Goal: Information Seeking & Learning: Check status

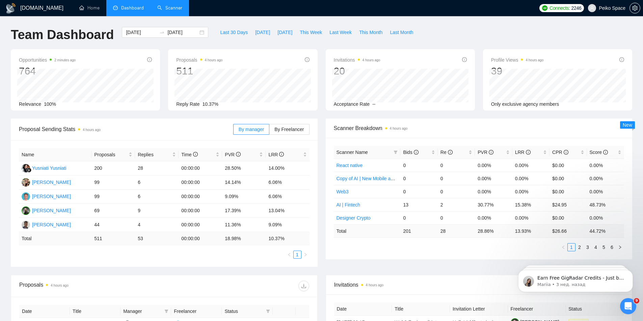
click at [178, 9] on link "Scanner" at bounding box center [169, 8] width 25 height 6
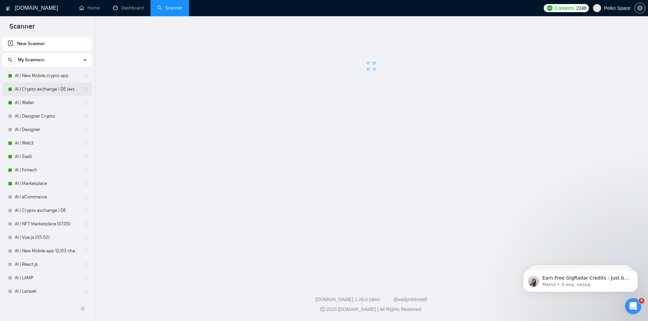
click at [37, 89] on link "AI | Crypto exchange | DE (extended)" at bounding box center [47, 89] width 64 height 13
click at [54, 92] on link "AI | Crypto exchange | DE (extended)" at bounding box center [47, 89] width 64 height 13
click at [41, 78] on link "AI | New Mobile crypto app" at bounding box center [47, 75] width 64 height 13
click at [41, 89] on link "AI | Crypto exchange | DE (extended)" at bounding box center [47, 89] width 64 height 13
click at [28, 78] on link "AI | New Mobile crypto app" at bounding box center [47, 75] width 64 height 13
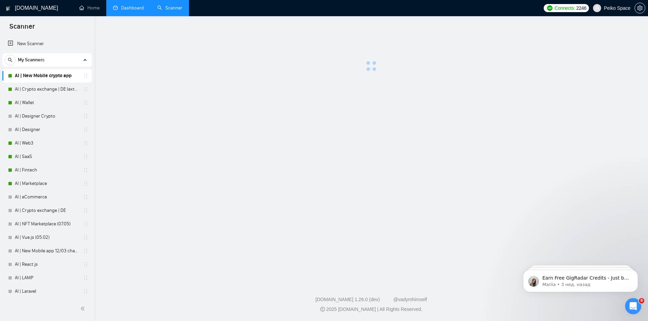
click at [127, 7] on link "Dashboard" at bounding box center [128, 8] width 31 height 6
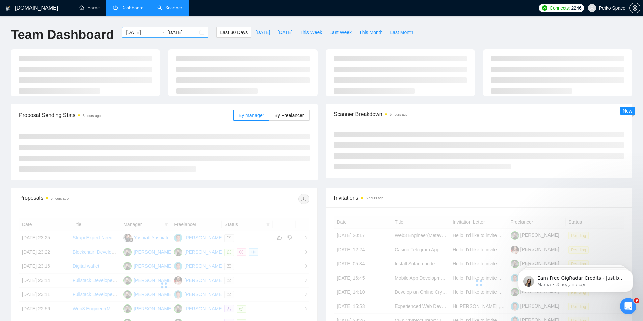
click at [194, 32] on div "[DATE] [DATE]" at bounding box center [165, 32] width 86 height 11
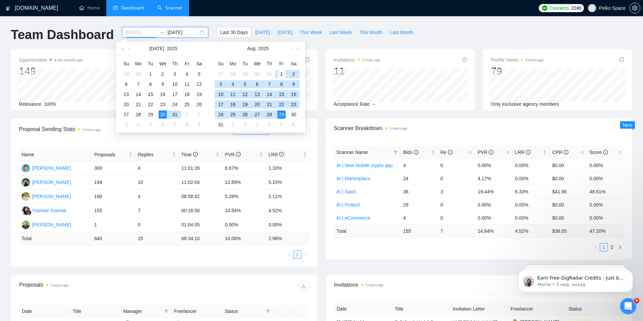
type input "[DATE]"
click at [279, 77] on div "1" at bounding box center [281, 74] width 8 height 8
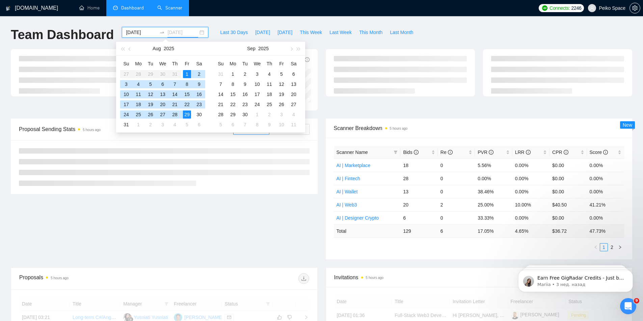
type input "[DATE]"
click at [187, 116] on div "29" at bounding box center [187, 115] width 8 height 8
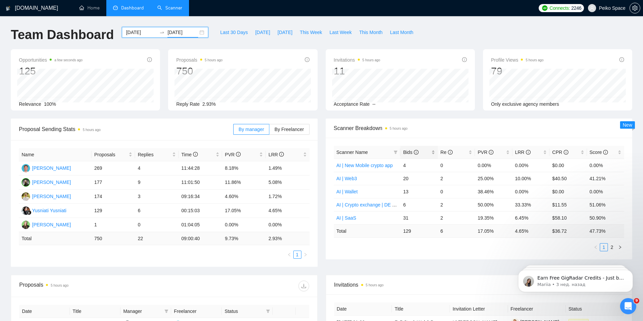
click at [410, 154] on span "Bids" at bounding box center [410, 152] width 15 height 5
click at [410, 153] on span "Bids" at bounding box center [410, 152] width 15 height 5
click at [443, 154] on span "Re" at bounding box center [446, 152] width 12 height 5
click at [444, 152] on span "Re" at bounding box center [446, 152] width 12 height 5
click at [426, 151] on span "Bids" at bounding box center [416, 152] width 27 height 7
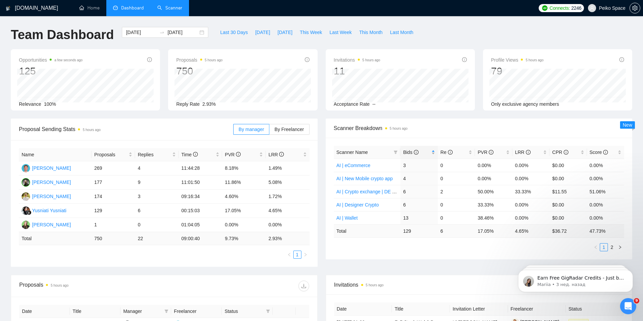
click at [429, 153] on span "Bids" at bounding box center [416, 152] width 27 height 7
drag, startPoint x: 403, startPoint y: 178, endPoint x: 436, endPoint y: 178, distance: 32.7
click at [436, 178] on td "28" at bounding box center [418, 178] width 37 height 13
drag, startPoint x: 444, startPoint y: 178, endPoint x: 388, endPoint y: 177, distance: 56.3
click at [390, 177] on tr "AI | Fintech 28 0 0.00% 0.00% $0.00 0.00%" at bounding box center [479, 178] width 290 height 13
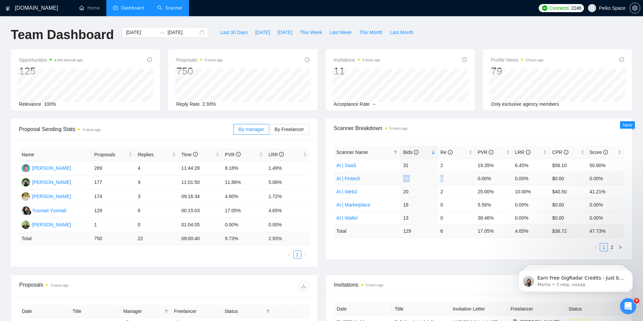
click at [401, 177] on td "28" at bounding box center [418, 178] width 37 height 13
drag, startPoint x: 403, startPoint y: 179, endPoint x: 452, endPoint y: 179, distance: 48.9
click at [452, 179] on tr "AI | Fintech 28 0 0.00% 0.00% $0.00 0.00%" at bounding box center [479, 178] width 290 height 13
click at [448, 179] on td "0" at bounding box center [456, 178] width 37 height 13
click at [449, 178] on td "0" at bounding box center [456, 178] width 37 height 13
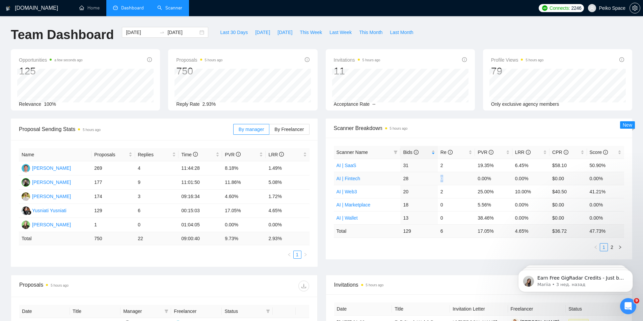
drag, startPoint x: 431, startPoint y: 178, endPoint x: 394, endPoint y: 180, distance: 37.1
click at [402, 179] on tr "AI | Fintech 28 0 0.00% 0.00% $0.00 0.00%" at bounding box center [479, 178] width 290 height 13
click at [401, 178] on td "28" at bounding box center [418, 178] width 37 height 13
drag, startPoint x: 405, startPoint y: 177, endPoint x: 434, endPoint y: 176, distance: 29.3
click at [433, 176] on td "28" at bounding box center [418, 178] width 37 height 13
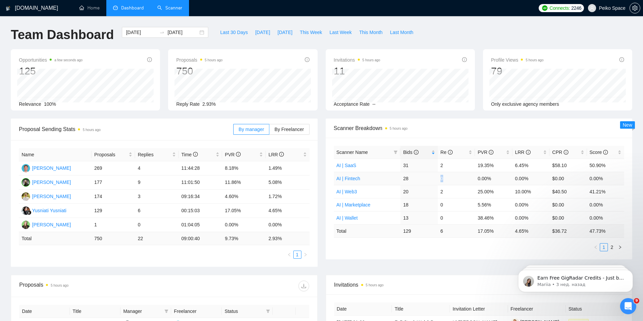
drag, startPoint x: 444, startPoint y: 178, endPoint x: 397, endPoint y: 177, distance: 46.9
click at [397, 177] on tr "AI | Fintech 28 0 0.00% 0.00% $0.00 0.00%" at bounding box center [479, 178] width 290 height 13
click at [398, 178] on td "AI | Fintech" at bounding box center [367, 178] width 67 height 13
drag, startPoint x: 407, startPoint y: 177, endPoint x: 429, endPoint y: 177, distance: 22.3
click at [428, 177] on td "28" at bounding box center [418, 178] width 37 height 13
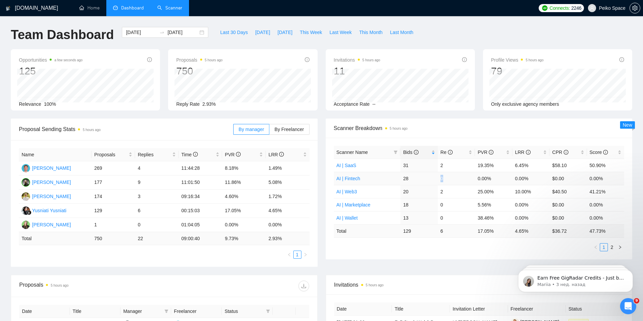
drag, startPoint x: 444, startPoint y: 177, endPoint x: 396, endPoint y: 176, distance: 47.6
click at [402, 176] on tr "AI | Fintech 28 0 0.00% 0.00% $0.00 0.00%" at bounding box center [479, 178] width 290 height 13
click at [613, 248] on link "2" at bounding box center [611, 247] width 7 height 7
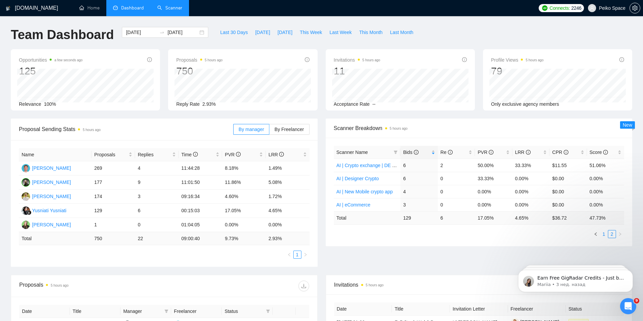
click at [604, 234] on link "1" at bounding box center [603, 234] width 7 height 7
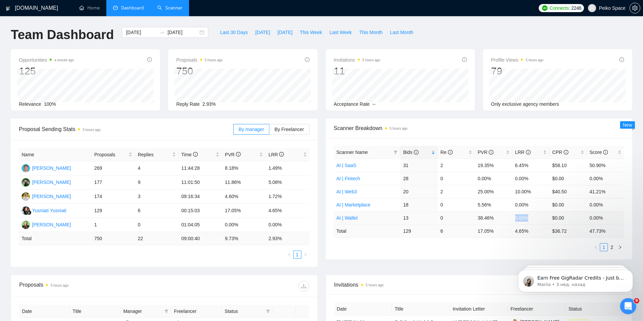
drag, startPoint x: 522, startPoint y: 218, endPoint x: 512, endPoint y: 217, distance: 9.1
click at [512, 217] on td "0.00%" at bounding box center [530, 218] width 37 height 13
drag, startPoint x: 557, startPoint y: 218, endPoint x: 569, endPoint y: 217, distance: 12.8
click at [568, 217] on td "$0.00" at bounding box center [567, 218] width 37 height 13
drag, startPoint x: 604, startPoint y: 218, endPoint x: 584, endPoint y: 217, distance: 19.9
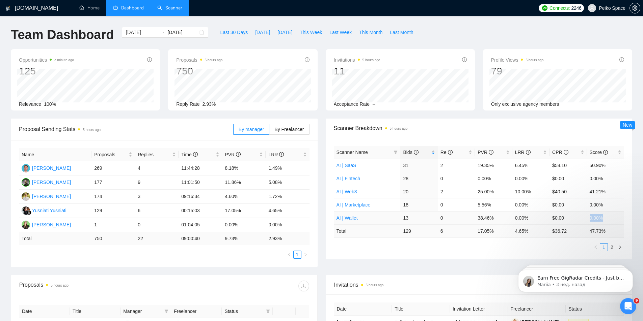
click at [585, 217] on tr "AI | Wallet 13 0 38.46% 0.00% $0.00 0.00%" at bounding box center [479, 218] width 290 height 13
drag, startPoint x: 591, startPoint y: 204, endPoint x: 604, endPoint y: 202, distance: 13.7
click at [604, 202] on td "0.00%" at bounding box center [605, 204] width 37 height 13
drag, startPoint x: 604, startPoint y: 194, endPoint x: 582, endPoint y: 192, distance: 22.0
click at [582, 192] on tr "AI | Web3 20 2 25.00% 10.00% $40.50 41.21%" at bounding box center [479, 191] width 290 height 13
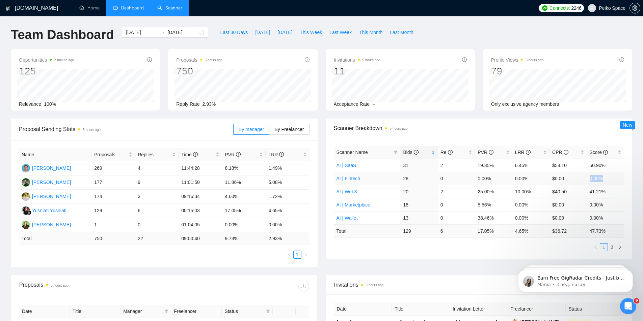
drag, startPoint x: 588, startPoint y: 178, endPoint x: 605, endPoint y: 174, distance: 17.3
click at [604, 175] on td "0.00%" at bounding box center [605, 178] width 37 height 13
drag, startPoint x: 603, startPoint y: 166, endPoint x: 579, endPoint y: 168, distance: 24.7
click at [583, 166] on tr "AI | SaaS 31 2 19.35% 6.45% $58.10 50.90%" at bounding box center [479, 165] width 290 height 13
click at [611, 245] on link "2" at bounding box center [611, 247] width 7 height 7
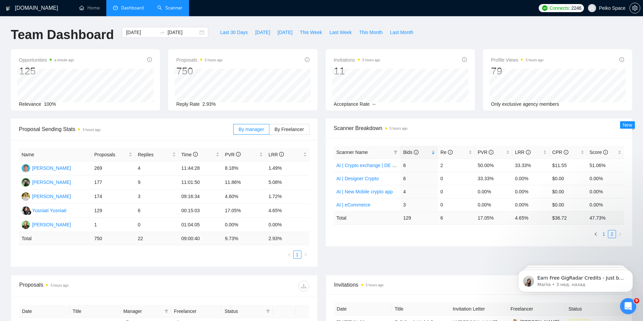
click at [605, 233] on link "1" at bounding box center [603, 234] width 7 height 7
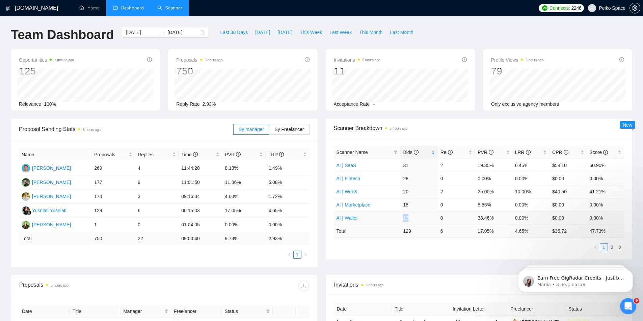
drag, startPoint x: 403, startPoint y: 219, endPoint x: 426, endPoint y: 219, distance: 22.6
click at [424, 219] on td "13" at bounding box center [418, 218] width 37 height 13
click at [493, 219] on tr "AI | Wallet 13 0 38.46% 0.00% $0.00 0.00%" at bounding box center [479, 218] width 290 height 13
drag, startPoint x: 517, startPoint y: 219, endPoint x: 531, endPoint y: 219, distance: 14.2
click at [531, 219] on td "0.00%" at bounding box center [530, 218] width 37 height 13
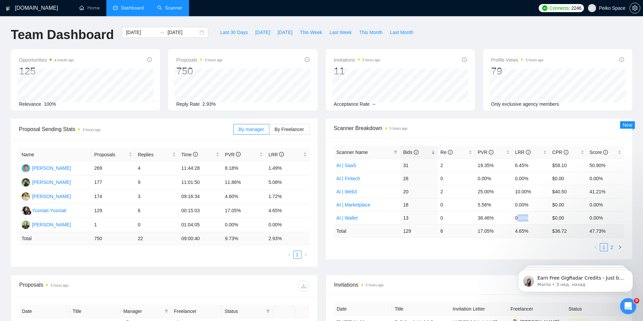
click at [609, 246] on link "2" at bounding box center [611, 247] width 7 height 7
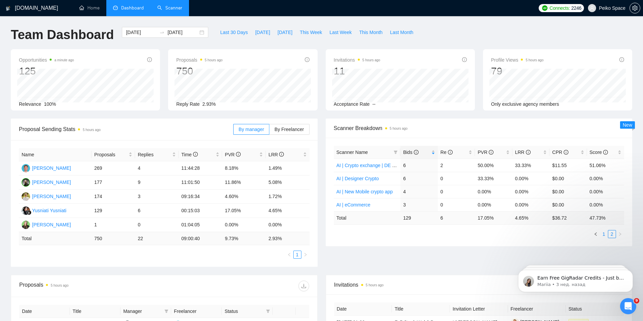
click at [602, 234] on link "1" at bounding box center [603, 234] width 7 height 7
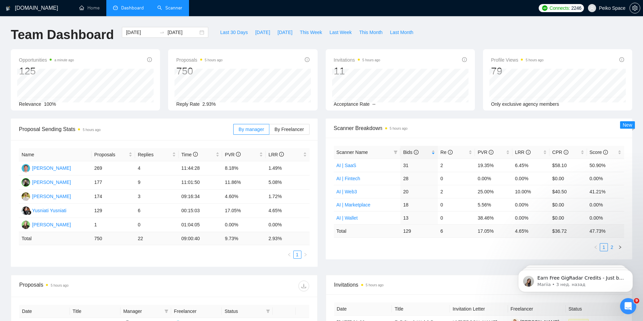
click at [608, 245] on link "2" at bounding box center [611, 247] width 7 height 7
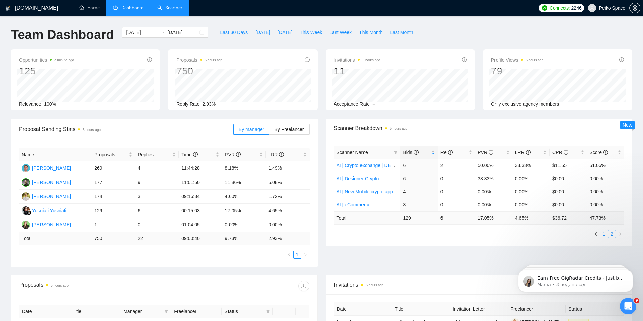
click at [602, 234] on link "1" at bounding box center [603, 234] width 7 height 7
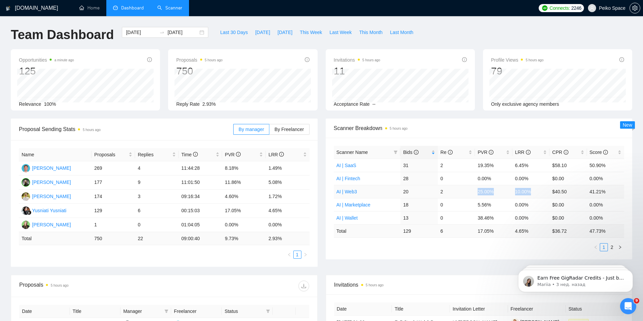
drag, startPoint x: 476, startPoint y: 189, endPoint x: 533, endPoint y: 191, distance: 57.7
click at [533, 191] on tr "AI | Web3 20 2 25.00% 10.00% $40.50 41.21%" at bounding box center [479, 191] width 290 height 13
drag, startPoint x: 484, startPoint y: 177, endPoint x: 519, endPoint y: 177, distance: 35.8
click at [516, 178] on tr "AI | Fintech 28 0 0.00% 0.00% $0.00 0.00%" at bounding box center [479, 178] width 290 height 13
drag, startPoint x: 523, startPoint y: 167, endPoint x: 492, endPoint y: 167, distance: 30.4
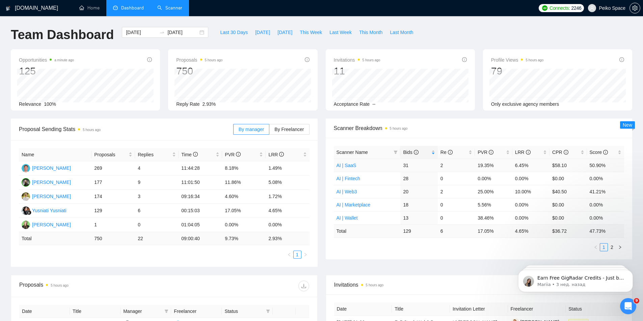
click at [502, 167] on tr "AI | SaaS 31 2 19.35% 6.45% $58.10 50.90%" at bounding box center [479, 165] width 290 height 13
drag, startPoint x: 492, startPoint y: 166, endPoint x: 522, endPoint y: 171, distance: 30.8
click at [520, 169] on tr "AI | SaaS 31 2 19.35% 6.45% $58.10 50.90%" at bounding box center [479, 165] width 290 height 13
click at [607, 246] on ul "1 2" at bounding box center [479, 248] width 290 height 8
click at [611, 247] on link "2" at bounding box center [611, 247] width 7 height 7
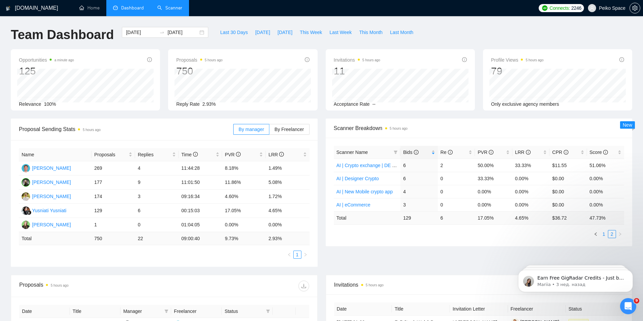
click at [602, 236] on link "1" at bounding box center [603, 234] width 7 height 7
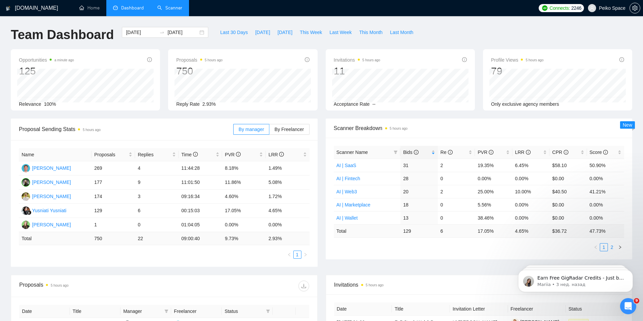
click at [610, 248] on link "2" at bounding box center [611, 247] width 7 height 7
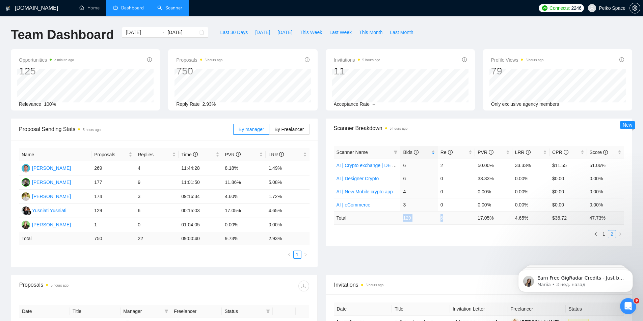
drag, startPoint x: 430, startPoint y: 215, endPoint x: 398, endPoint y: 213, distance: 32.2
click at [400, 213] on tr "Total 129 6 17.05 % 4.65 % $ 36.72 47.73 %" at bounding box center [479, 218] width 290 height 13
click at [604, 235] on link "1" at bounding box center [603, 234] width 7 height 7
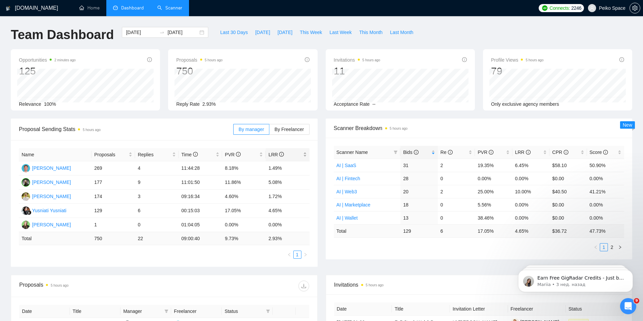
click at [303, 152] on div "LRR" at bounding box center [287, 154] width 38 height 7
click at [302, 153] on div "LRR" at bounding box center [287, 154] width 38 height 7
click at [246, 153] on span "PVR" at bounding box center [241, 154] width 33 height 7
click at [251, 152] on span "PVR" at bounding box center [241, 154] width 33 height 7
click at [298, 156] on span "LRR" at bounding box center [284, 154] width 33 height 7
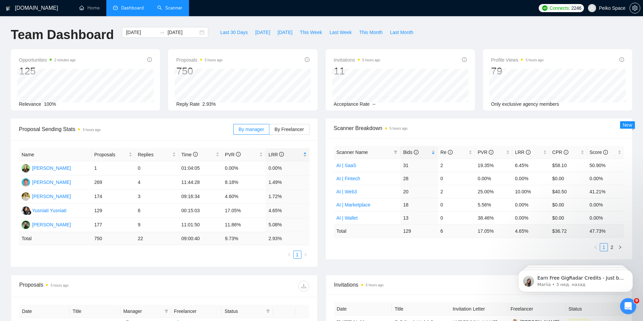
click at [298, 156] on span "LRR" at bounding box center [284, 154] width 33 height 7
